Goal: Task Accomplishment & Management: Use online tool/utility

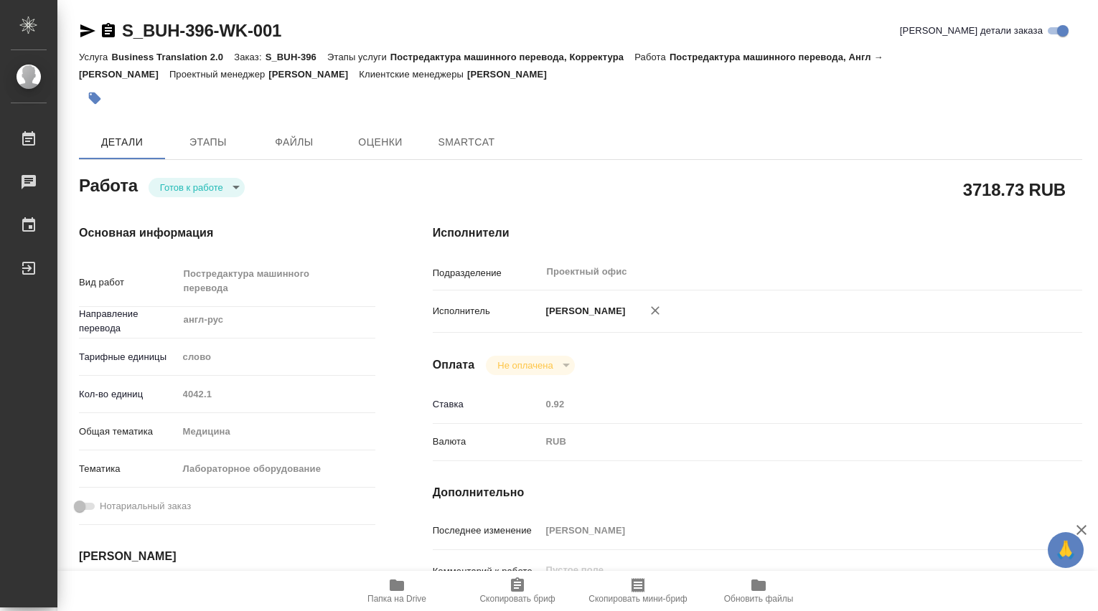
type textarea "x"
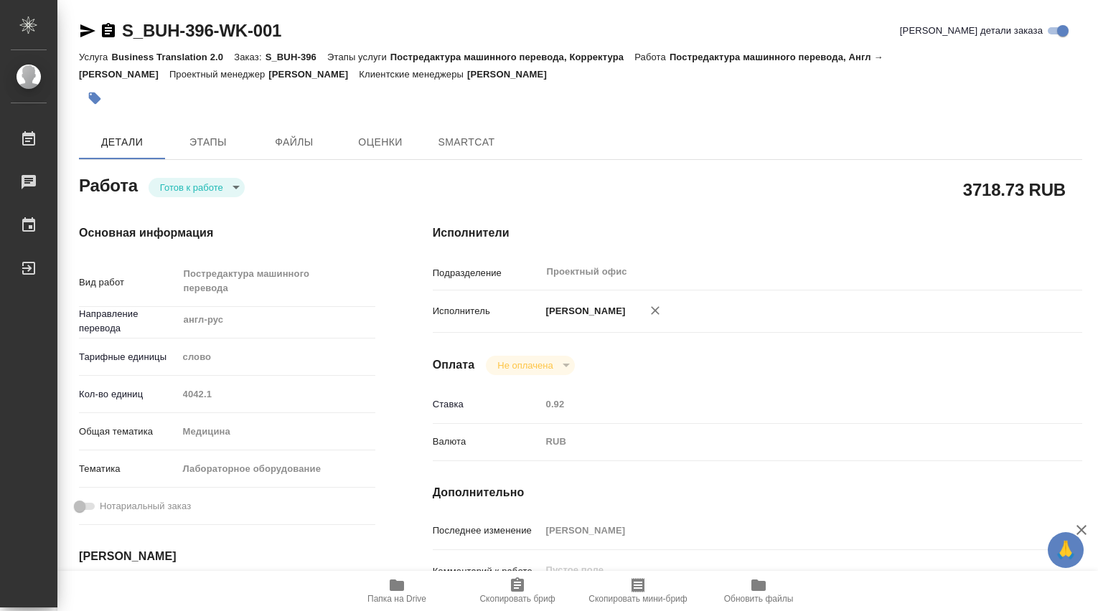
type textarea "x"
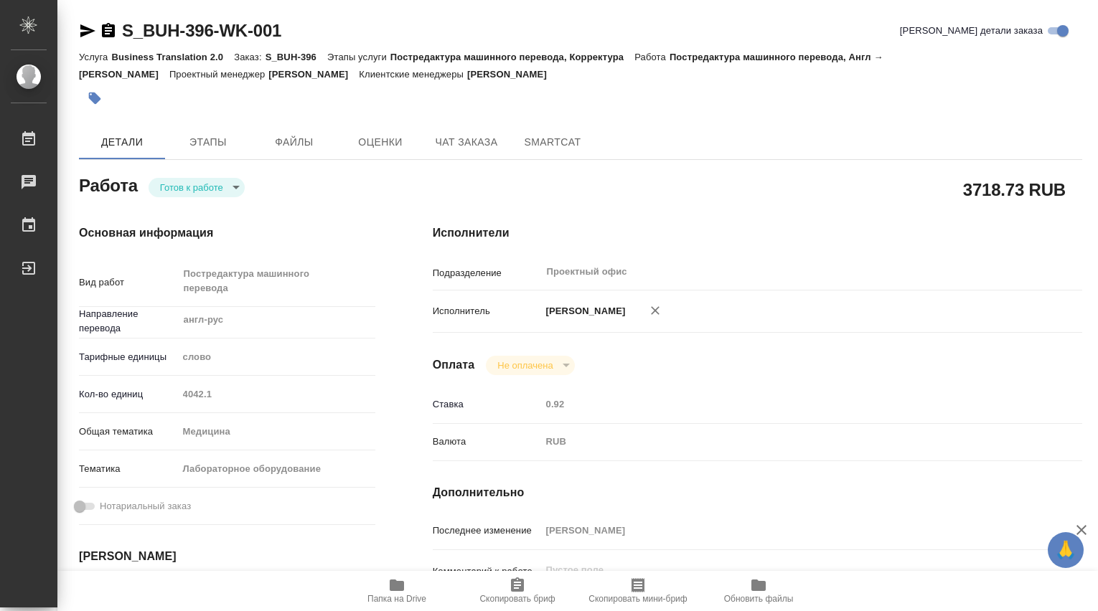
type textarea "x"
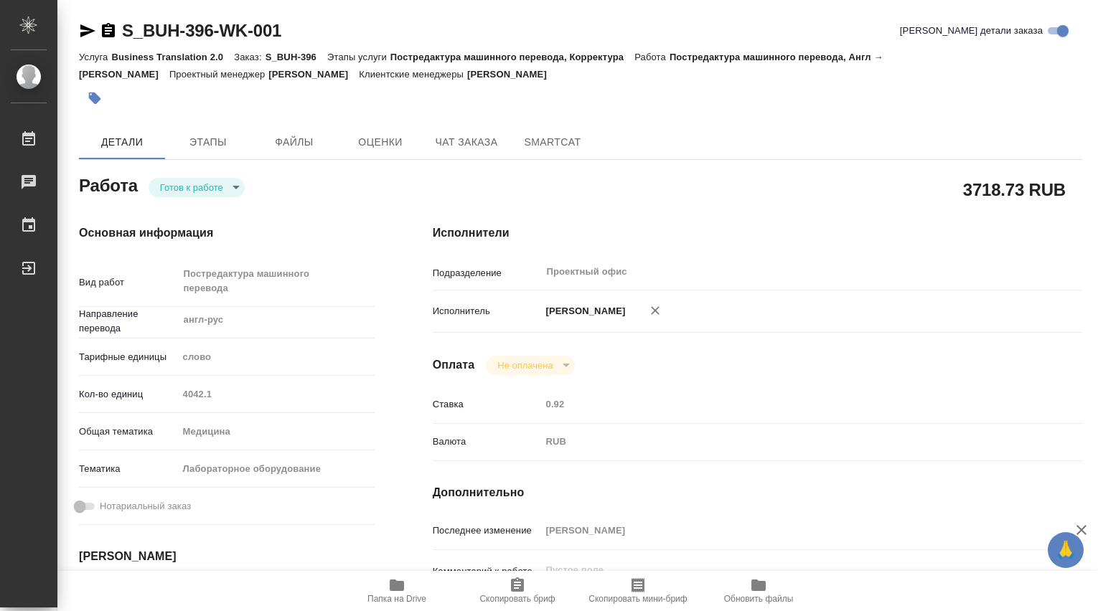
type textarea "x"
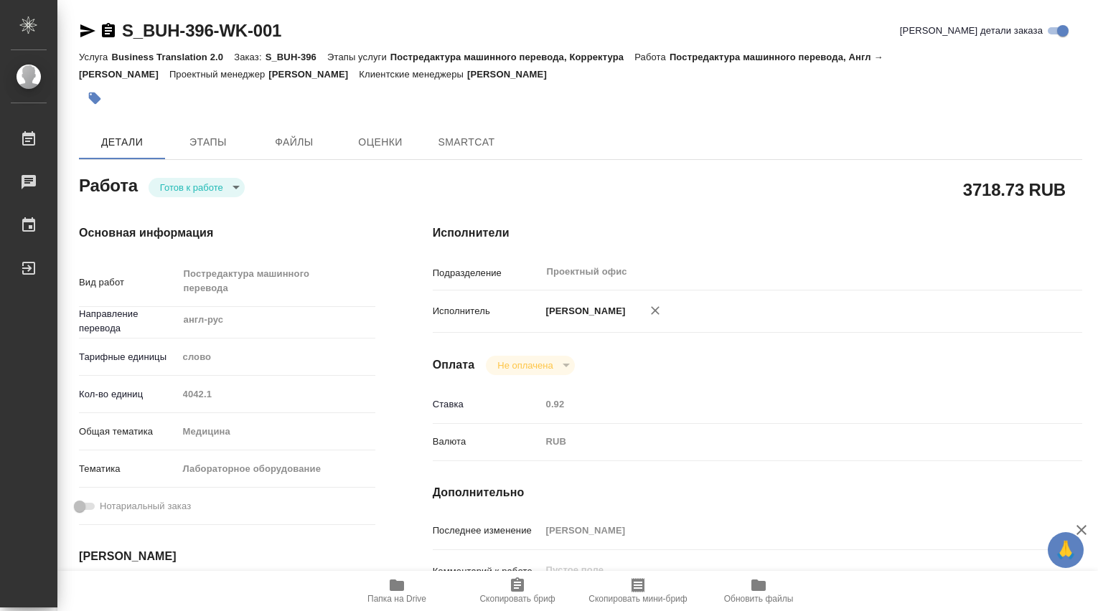
type textarea "x"
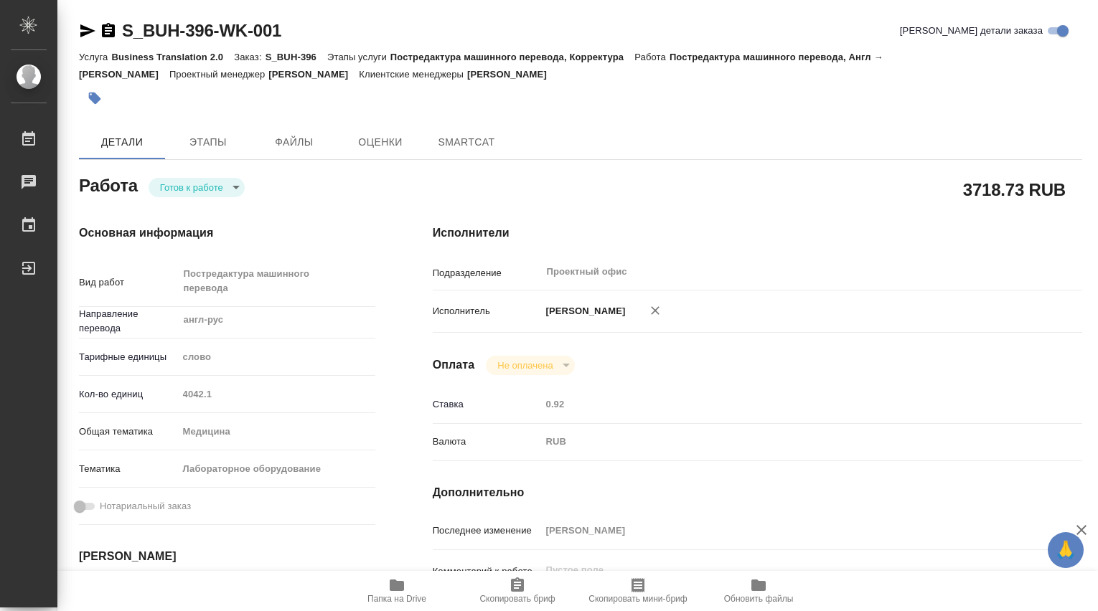
type textarea "x"
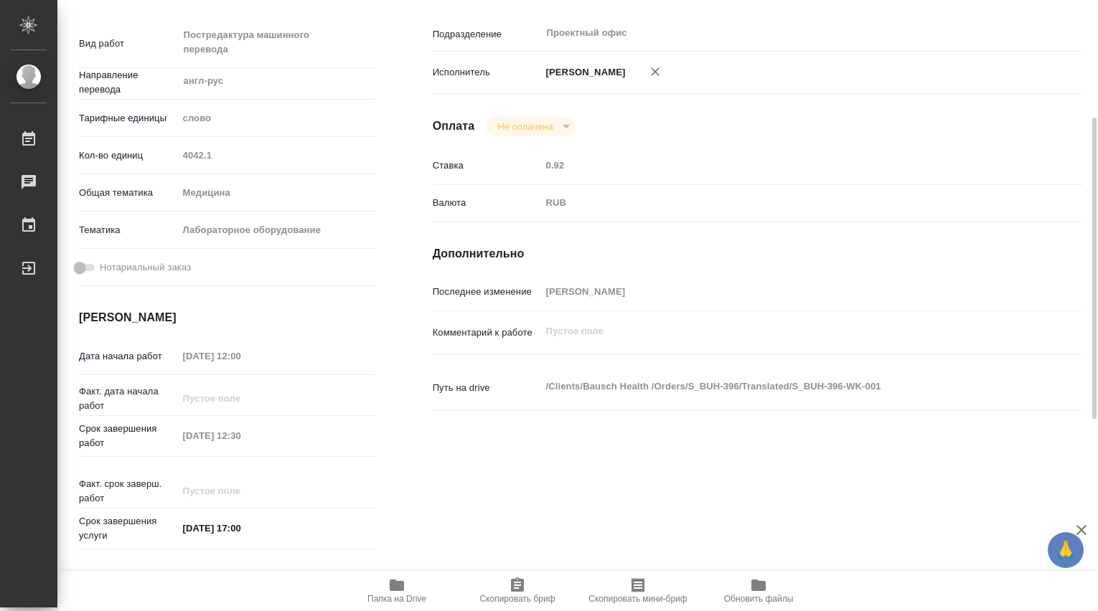
scroll to position [478, 0]
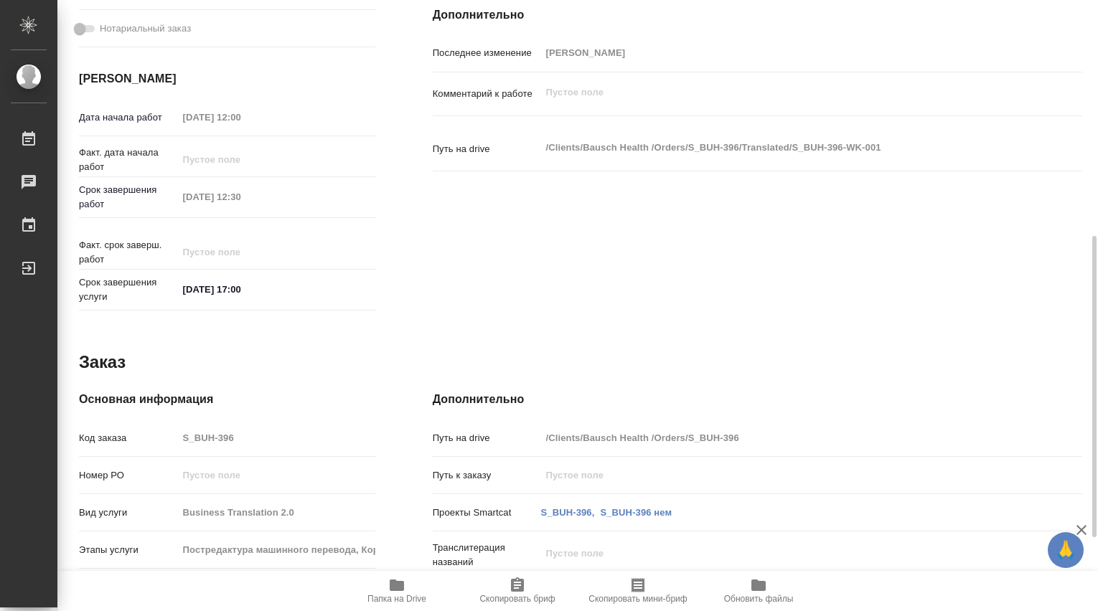
type textarea "x"
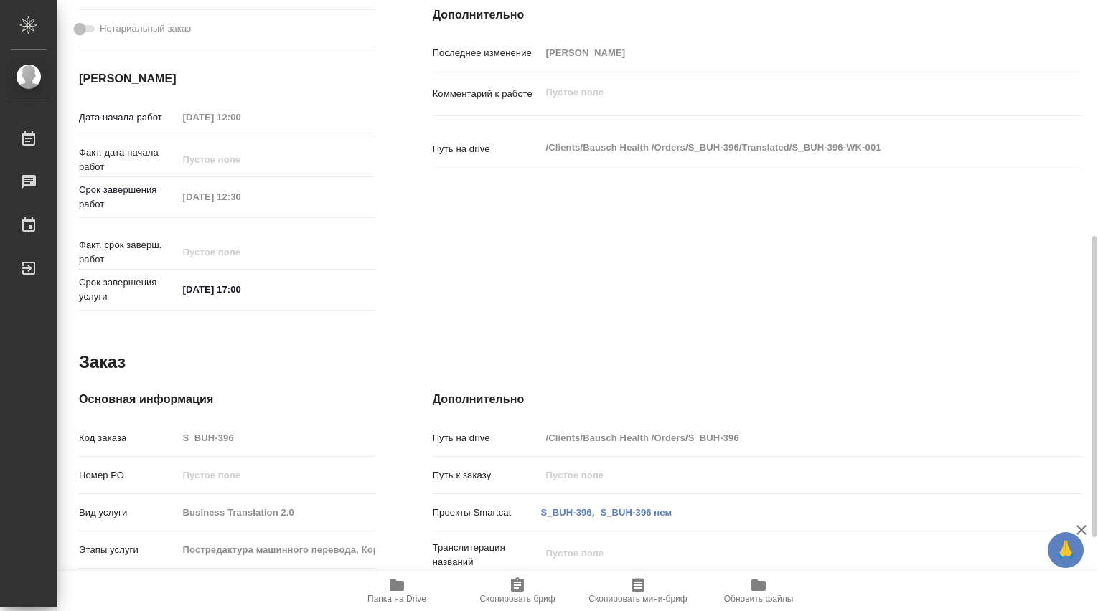
type textarea "x"
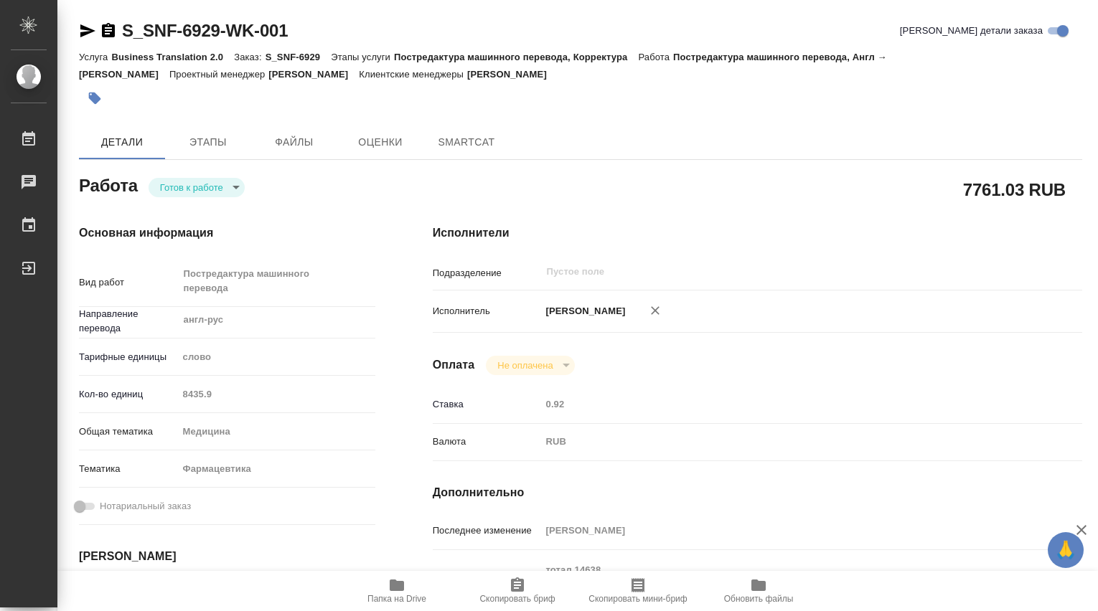
type textarea "x"
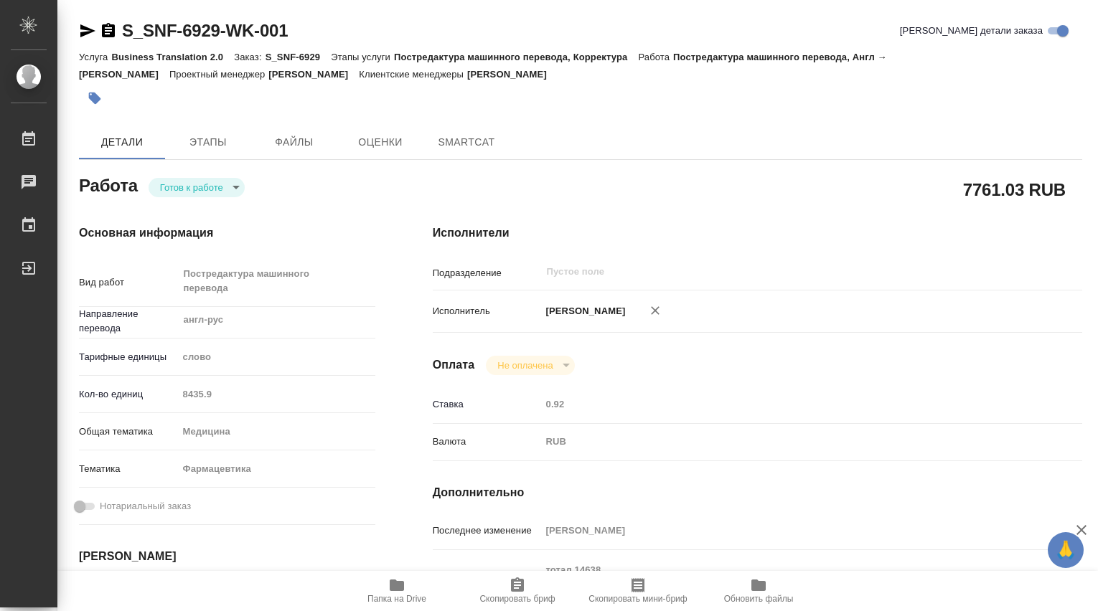
type textarea "x"
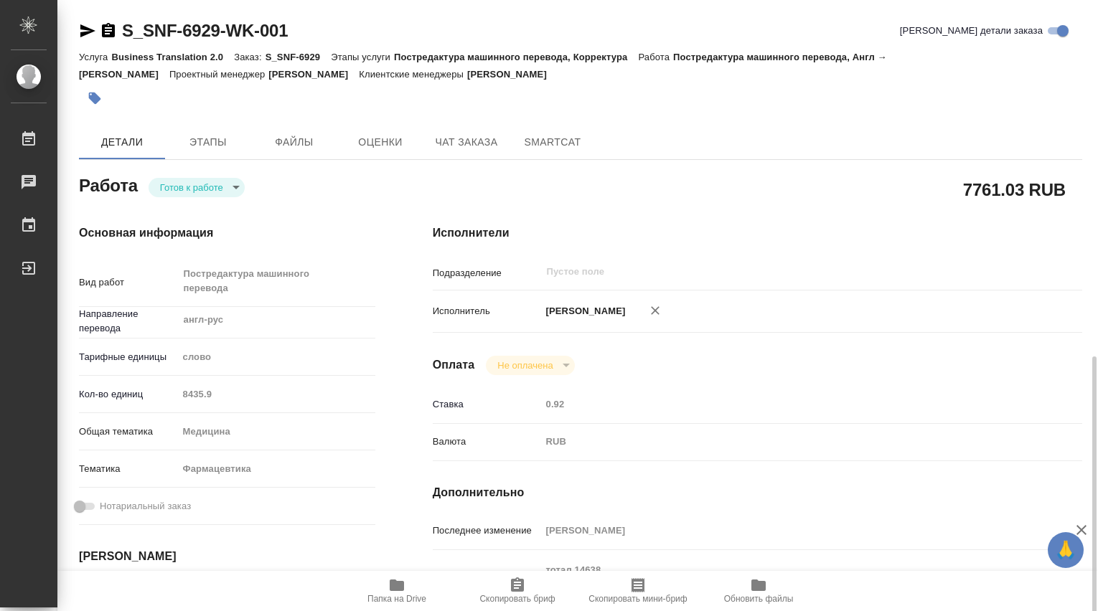
scroll to position [239, 0]
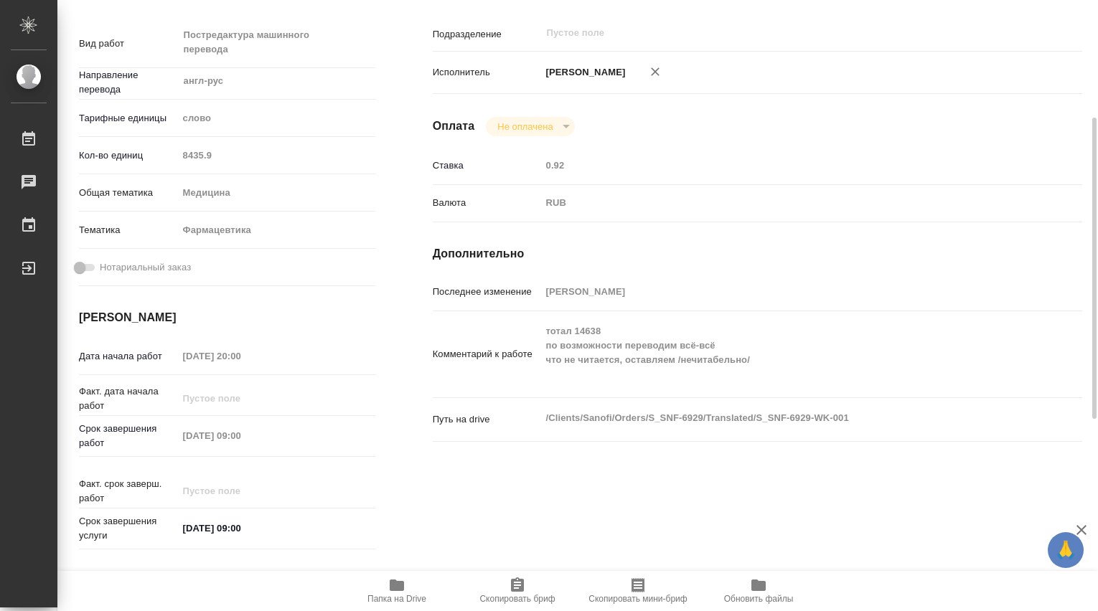
type textarea "x"
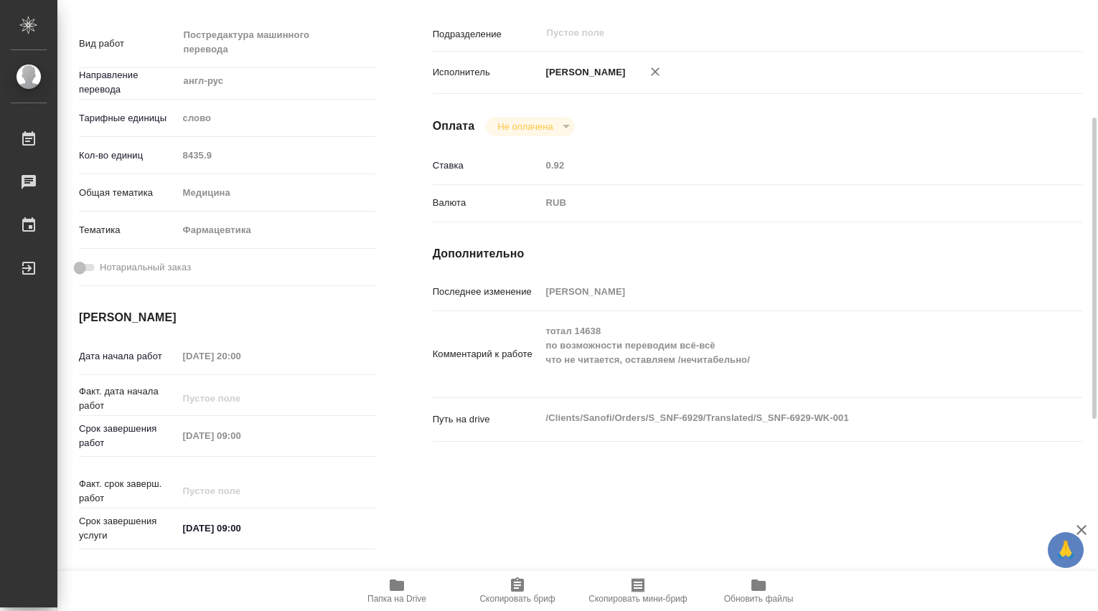
type textarea "x"
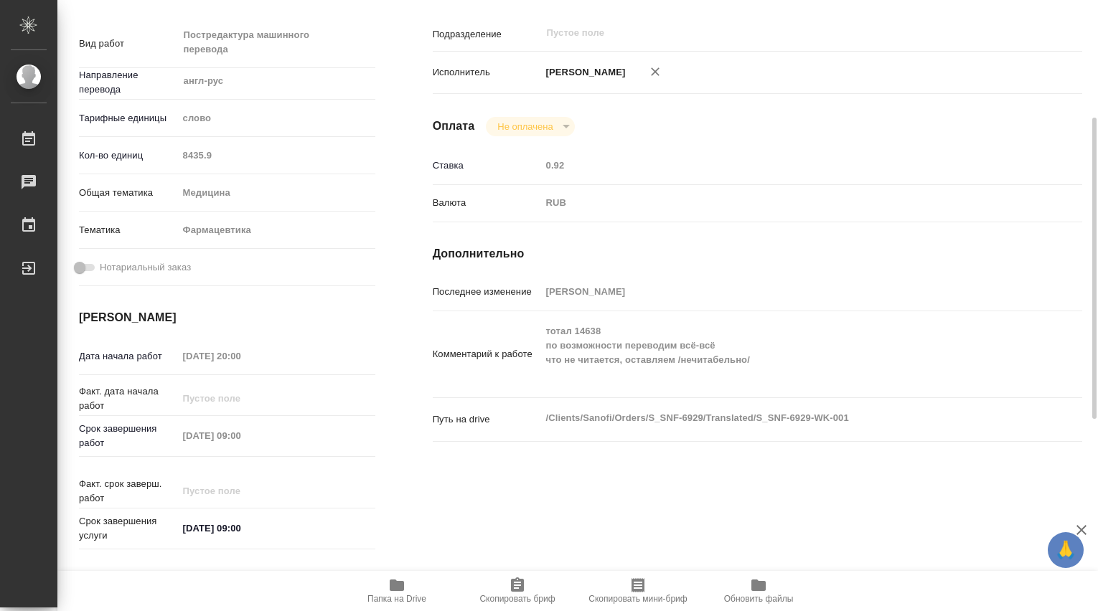
scroll to position [0, 0]
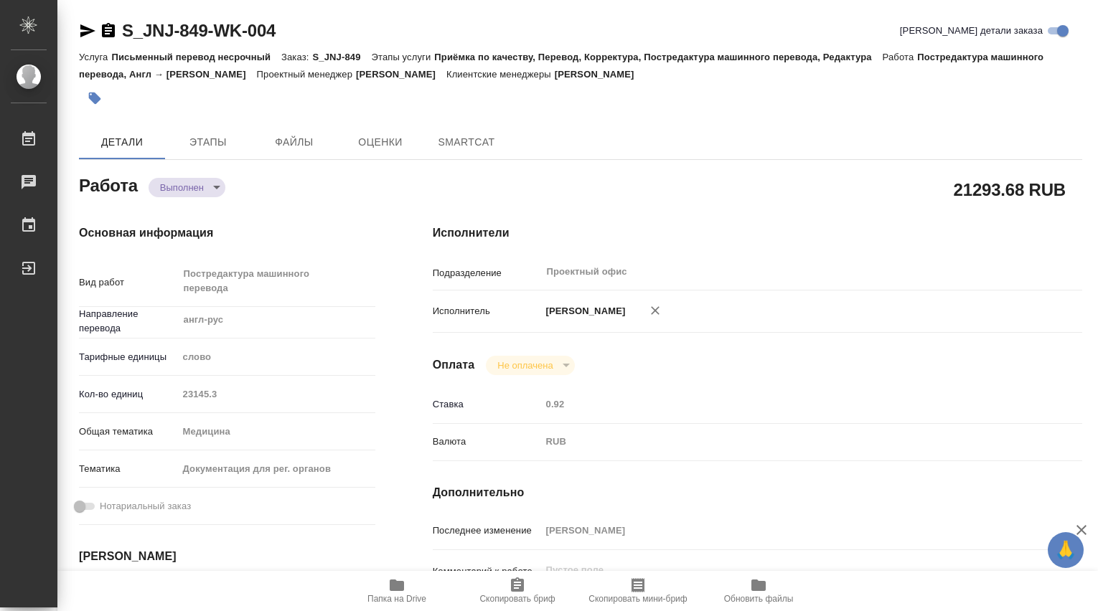
type textarea "x"
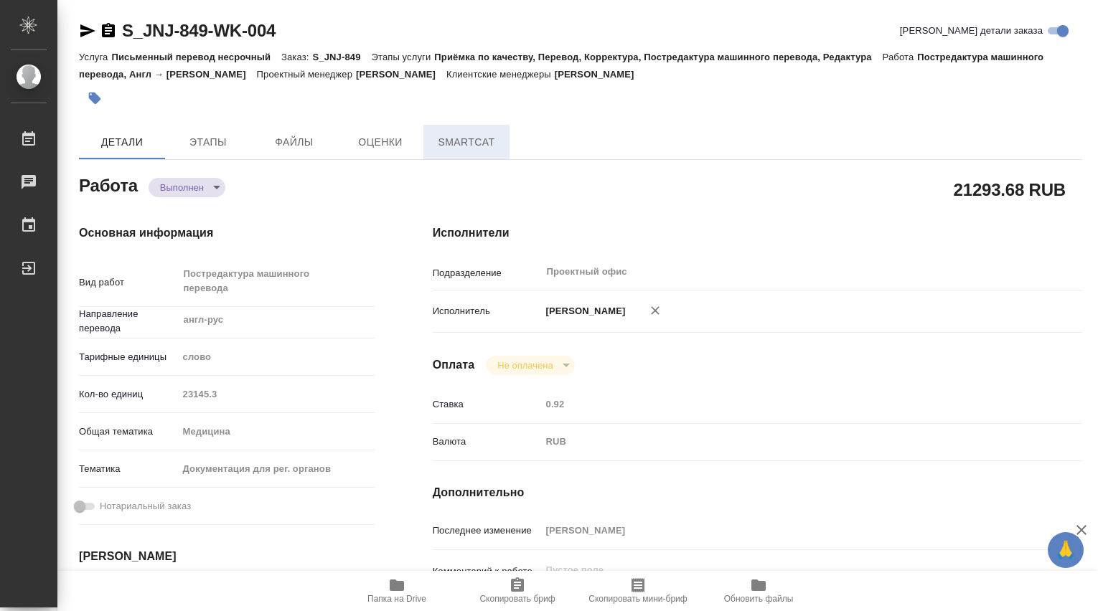
type textarea "x"
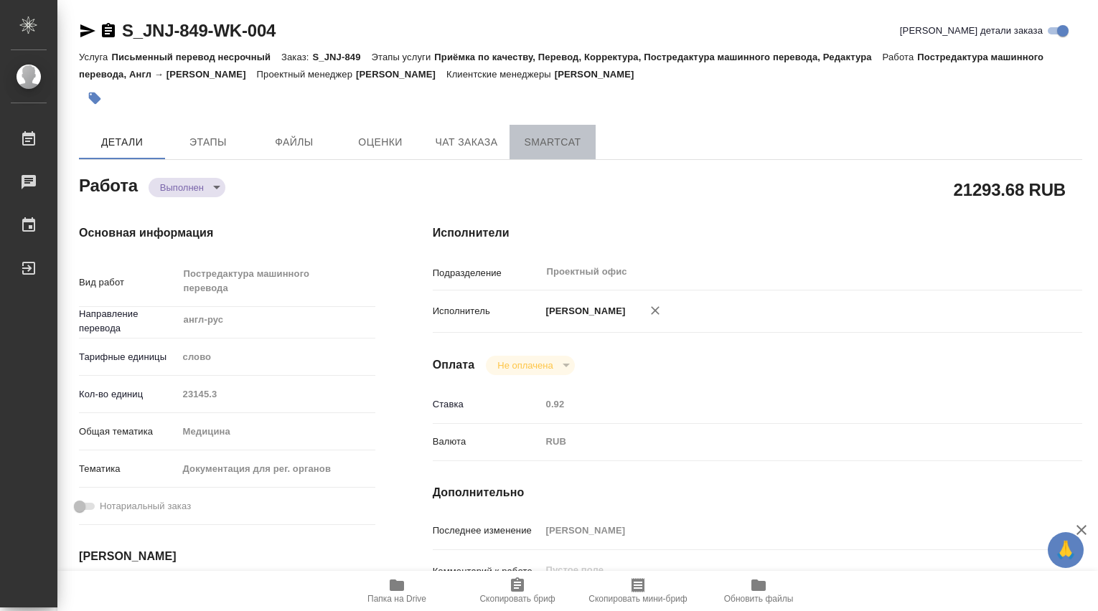
click at [558, 141] on span "SmartCat" at bounding box center [552, 142] width 69 height 18
type textarea "x"
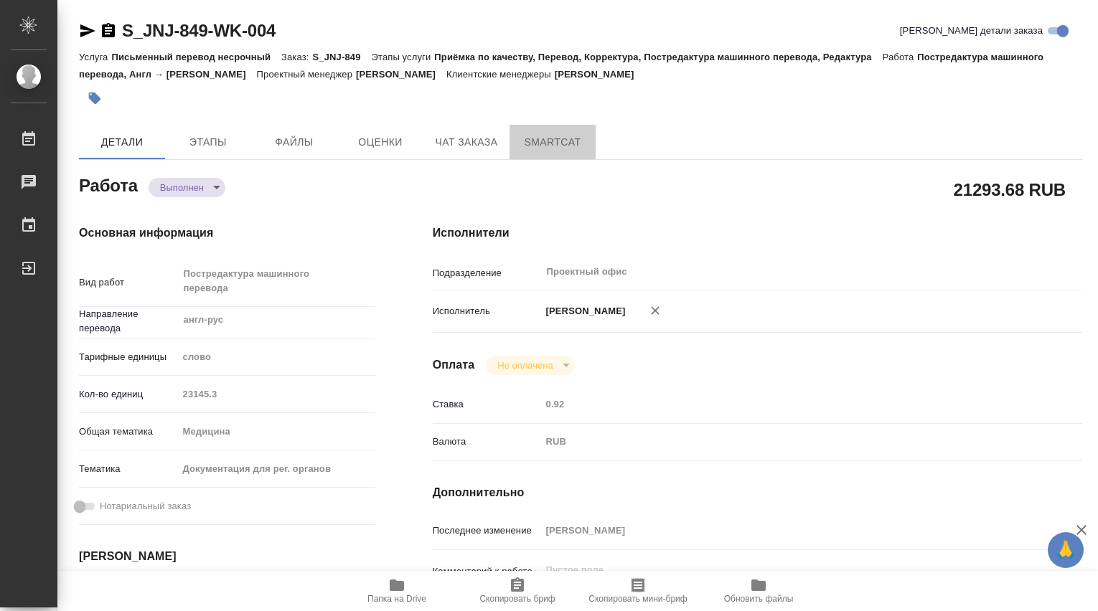
type textarea "x"
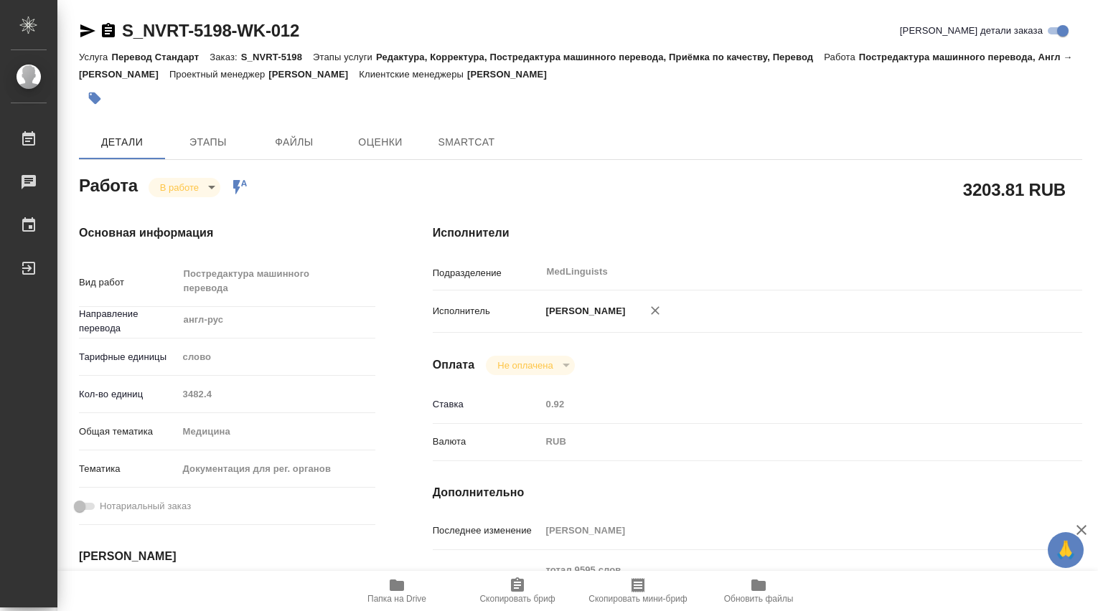
type textarea "x"
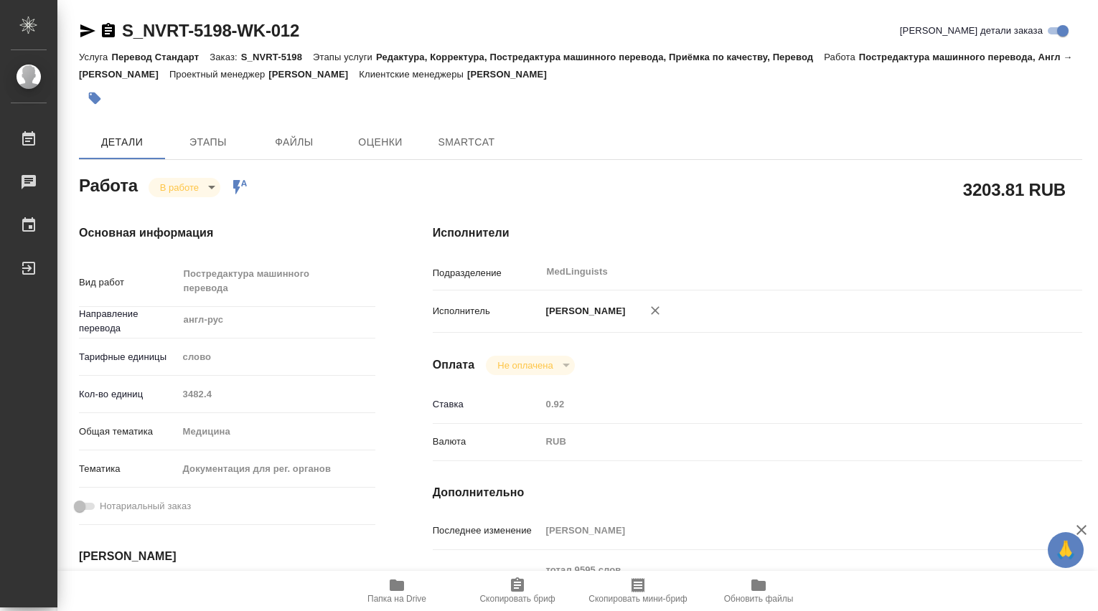
type textarea "x"
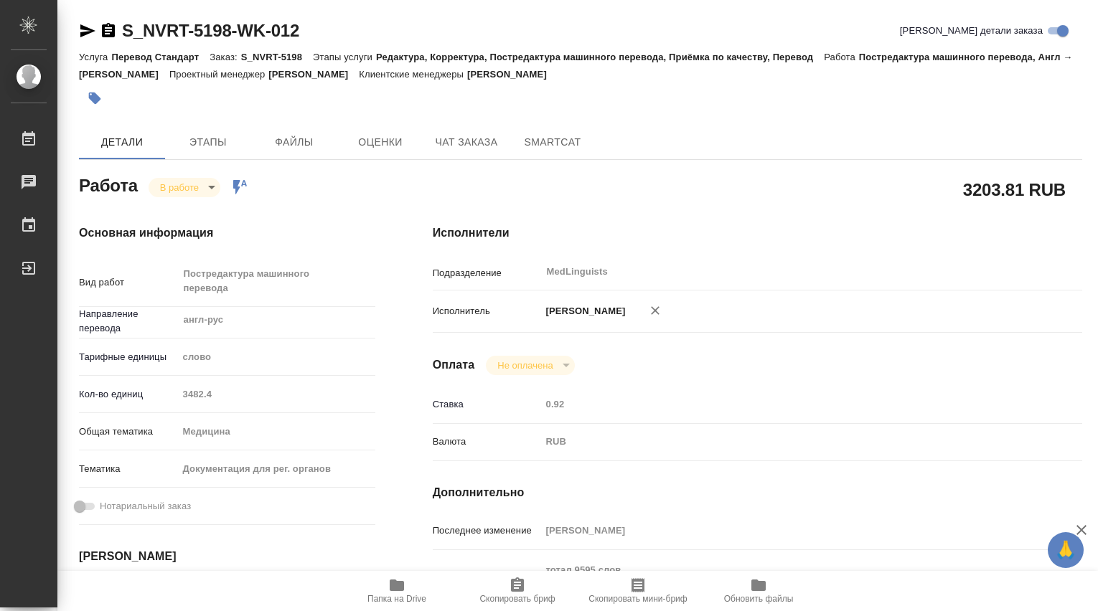
type textarea "x"
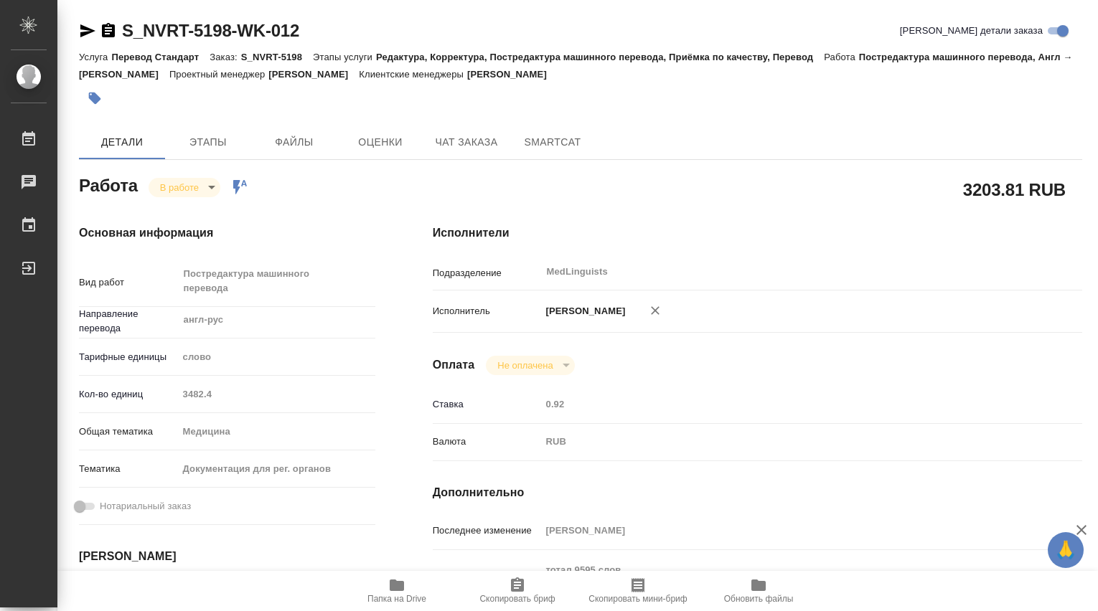
type textarea "x"
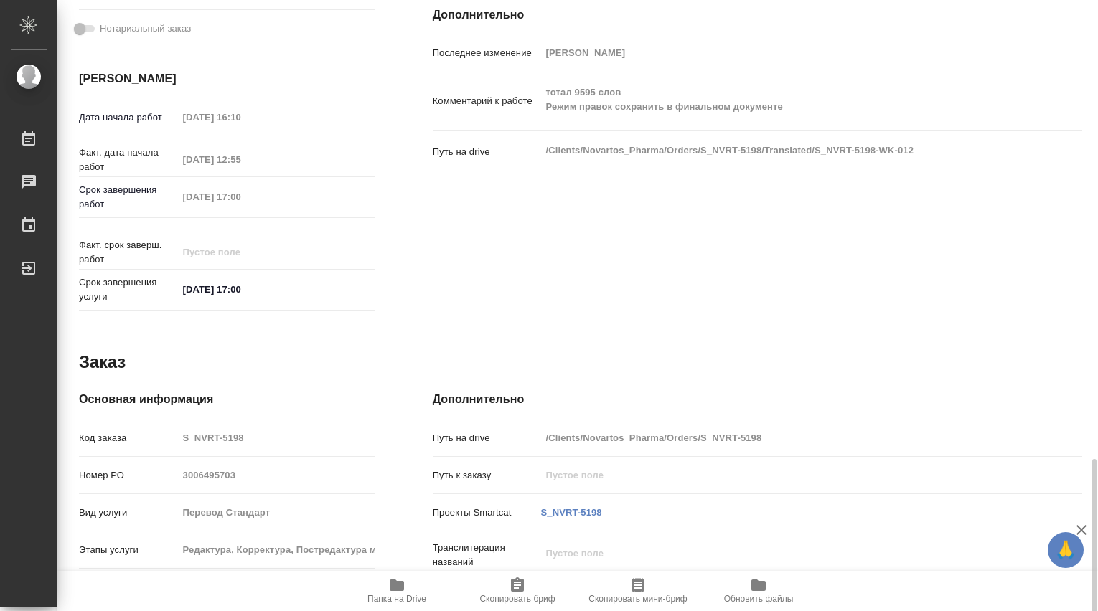
scroll to position [627, 0]
